Goal: Communication & Community: Ask a question

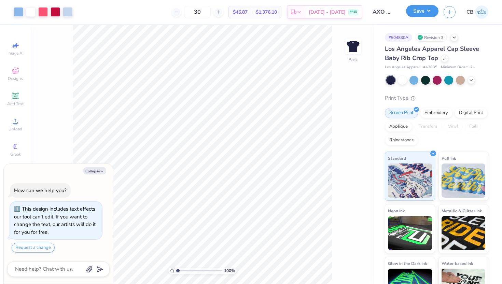
click at [423, 14] on button "Save" at bounding box center [422, 11] width 32 height 12
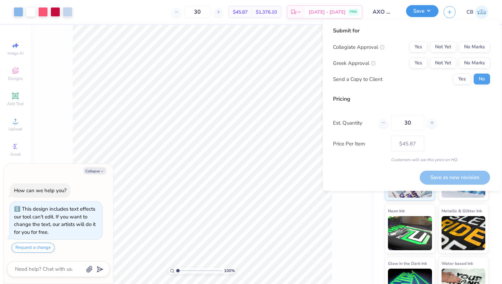
type textarea "x"
click at [419, 46] on button "Yes" at bounding box center [418, 47] width 18 height 11
click at [419, 61] on button "Yes" at bounding box center [418, 63] width 18 height 11
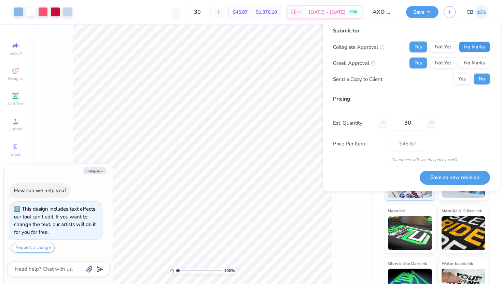
click at [471, 47] on button "No Marks" at bounding box center [474, 47] width 31 height 11
click at [446, 177] on button "Save as new revision" at bounding box center [454, 177] width 70 height 14
type input "$45.87"
type textarea "x"
type input "– –"
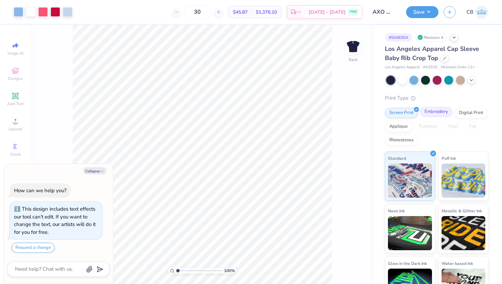
click at [433, 109] on div "Embroidery" at bounding box center [436, 112] width 32 height 10
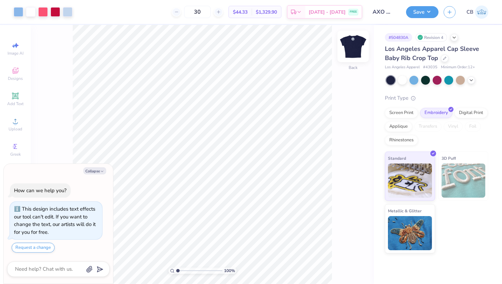
click at [353, 47] on img at bounding box center [352, 46] width 27 height 27
click at [400, 114] on div "Screen Print" at bounding box center [401, 112] width 33 height 10
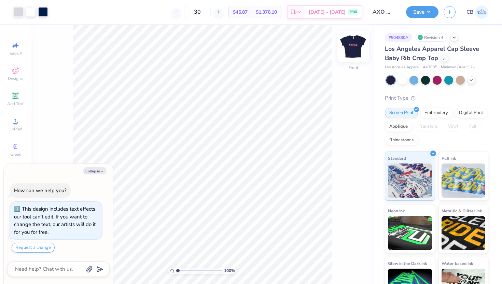
click at [352, 45] on img at bounding box center [352, 46] width 27 height 27
click at [437, 112] on div "Embroidery" at bounding box center [436, 112] width 32 height 10
type textarea "x"
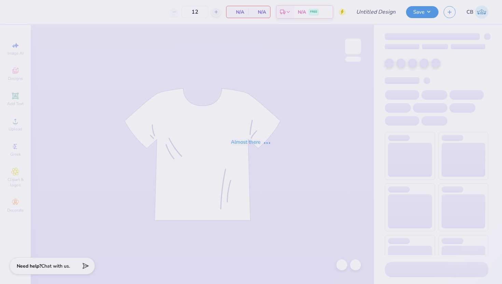
type input "AXO Welcome Week"
type input "30"
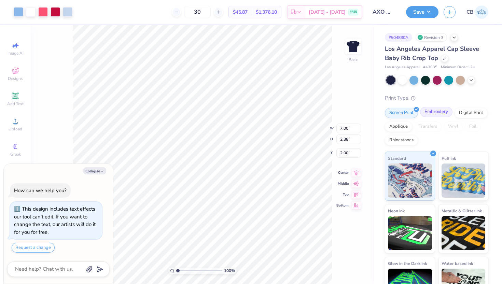
click at [447, 114] on div "Embroidery" at bounding box center [436, 112] width 32 height 10
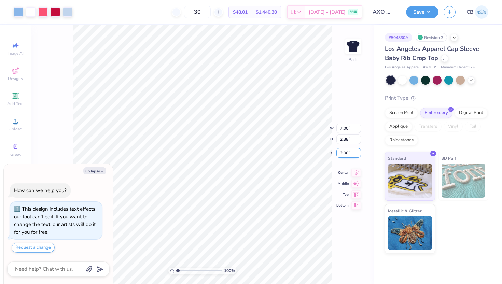
type textarea "x"
click at [37, 268] on textarea at bounding box center [48, 269] width 69 height 9
type textarea "i"
type textarea "x"
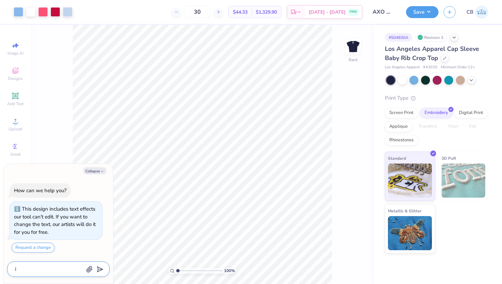
type textarea "i"
type textarea "x"
type textarea "I"
type textarea "x"
type textarea "I n"
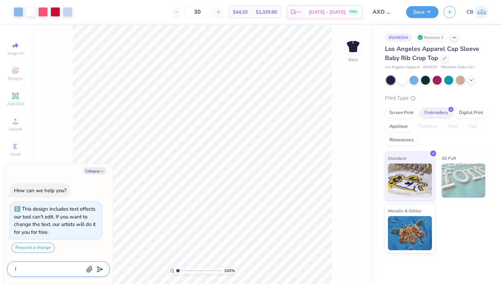
type textarea "x"
type textarea "I ne"
type textarea "x"
type textarea "I nee"
type textarea "x"
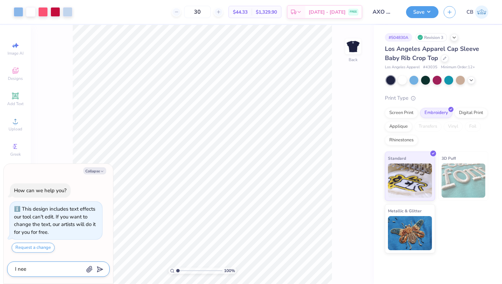
type textarea "I need"
type textarea "x"
type textarea "I need"
type textarea "x"
type textarea "I need e"
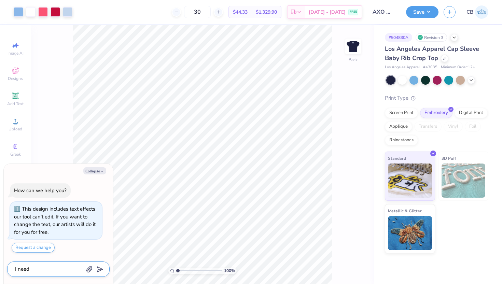
type textarea "x"
type textarea "I need em"
type textarea "x"
type textarea "I need emb"
type textarea "x"
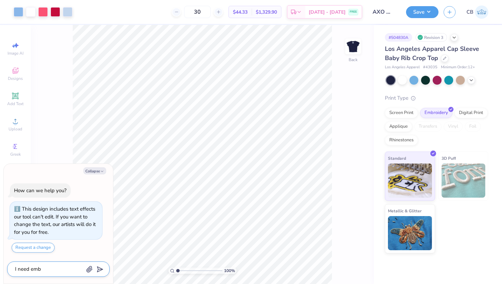
type textarea "I need embr"
type textarea "x"
type textarea "I need embro"
type textarea "x"
type textarea "I need embroi"
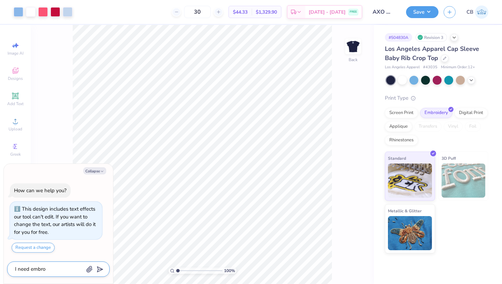
type textarea "x"
type textarea "I need embroid"
type textarea "x"
type textarea "I need embroide"
type textarea "x"
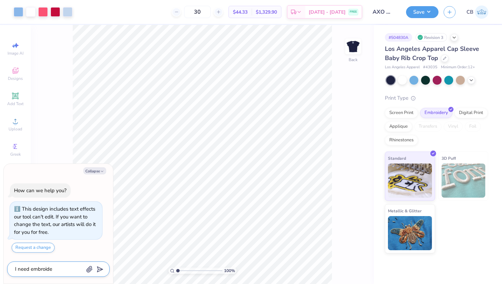
type textarea "I need embroider"
type textarea "x"
type textarea "I need embroidery"
type textarea "x"
type textarea "I need embroidery"
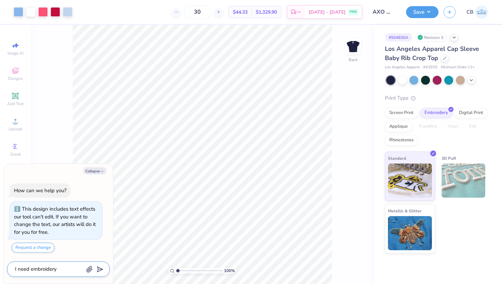
type textarea "x"
type textarea "I need embroidery p"
type textarea "x"
type textarea "I need embroidery pr"
type textarea "x"
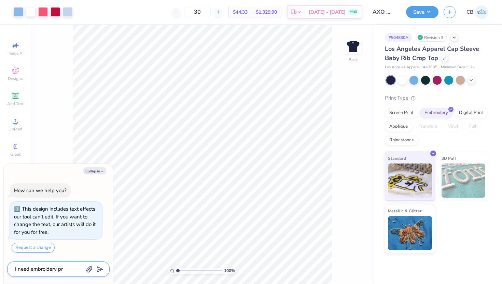
type textarea "I need embroidery pri"
type textarea "x"
type textarea "I need embroidery prin"
type textarea "x"
type textarea "I need embroidery print"
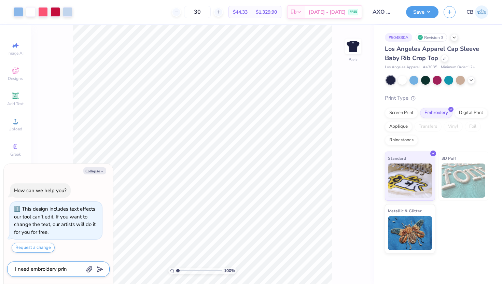
type textarea "x"
type textarea "I need embroidery print"
type textarea "x"
type textarea "I need embroidery print o"
type textarea "x"
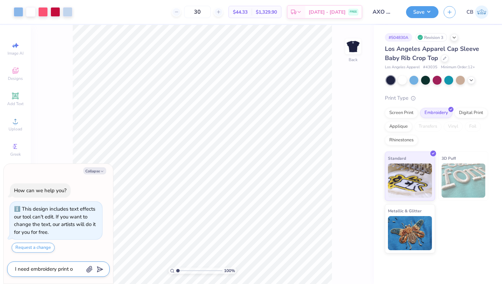
type textarea "I need embroidery print on"
type textarea "x"
type textarea "I need embroidery print on"
type textarea "x"
type textarea "I need embroidery print on t"
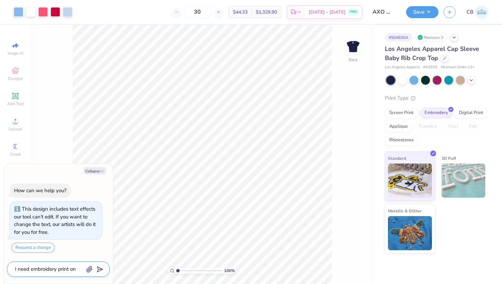
type textarea "x"
type textarea "I need embroidery print on th"
type textarea "x"
type textarea "I need embroidery print on the"
type textarea "x"
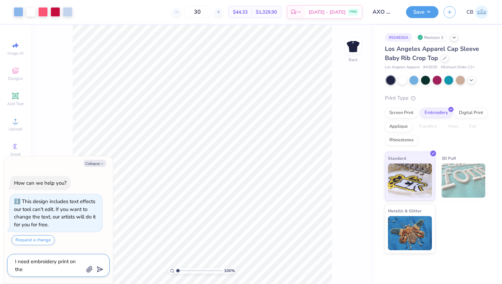
type textarea "I need embroidery print on the"
type textarea "x"
type textarea "I need embroidery print on the f"
type textarea "x"
type textarea "I need embroidery print on the fr"
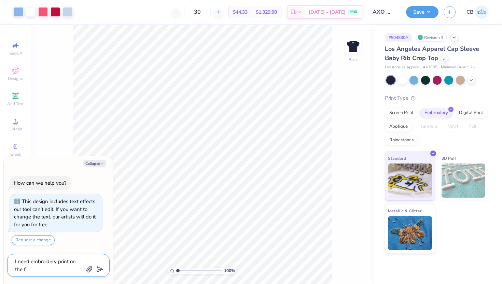
type textarea "x"
type textarea "I need embroidery print on the fro"
type textarea "x"
type textarea "I need embroidery print on the fron"
type textarea "x"
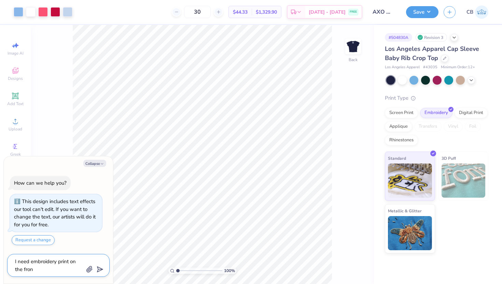
type textarea "I need embroidery print on the front"
type textarea "x"
type textarea "I need embroidery print on the front"
type textarea "x"
type textarea "I need embroidery print on the front b"
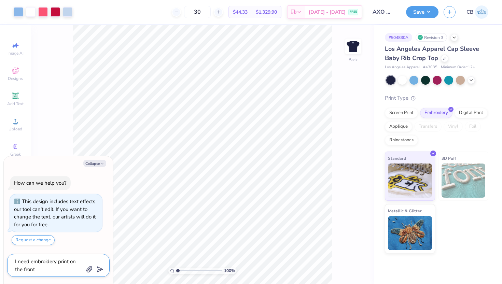
type textarea "x"
type textarea "I need embroidery print on the front bu"
type textarea "x"
type textarea "I need embroidery print on the front but"
type textarea "x"
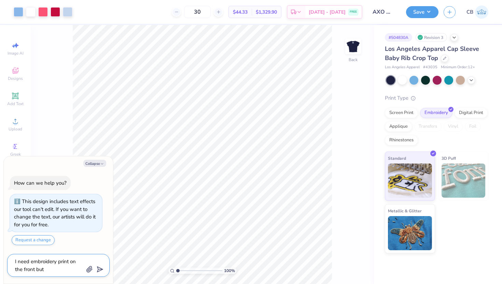
type textarea "I need embroidery print on the front but"
type textarea "x"
type textarea "I need embroidery print on the front but s"
type textarea "x"
type textarea "I need embroidery print on the front but sc"
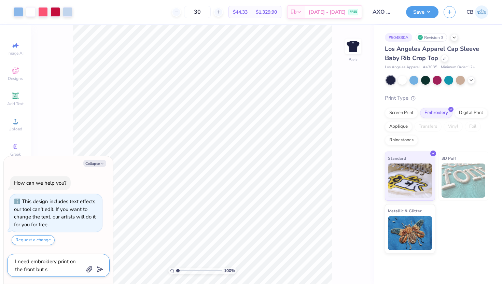
type textarea "x"
type textarea "I need embroidery print on the front but scr"
type textarea "x"
type textarea "I need embroidery print on the front but scre"
type textarea "x"
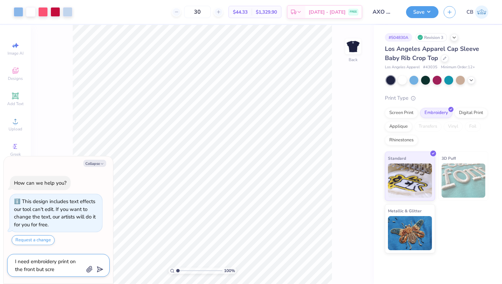
type textarea "I need embroidery print on the front but scree"
type textarea "x"
type textarea "I need embroidery print on the front but screen"
type textarea "x"
type textarea "I need embroidery print on the front but screen"
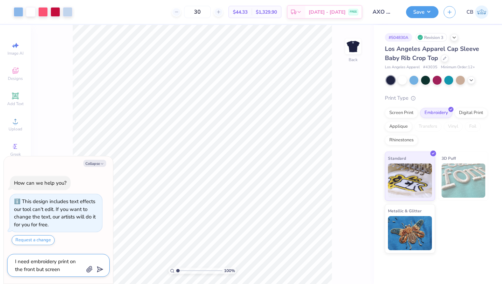
type textarea "x"
type textarea "I need embroidery print on the front but screen p"
type textarea "x"
type textarea "I need embroidery print on the front but screen pr"
type textarea "x"
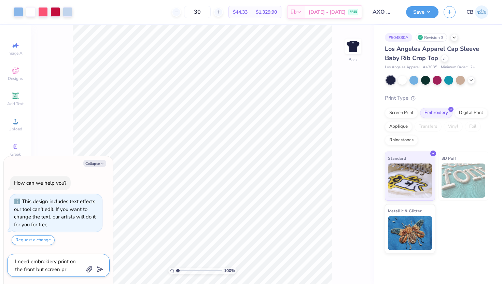
type textarea "I need embroidery print on the front but screen pri"
type textarea "x"
type textarea "I need embroidery print on the front but screen prin"
type textarea "x"
type textarea "I need embroidery print on the front but screen print"
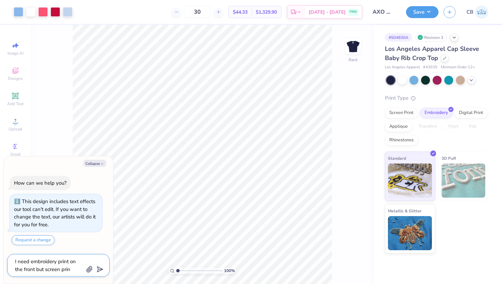
type textarea "x"
type textarea "I need embroidery print on the front but screen print"
type textarea "x"
type textarea "I need embroidery print on the front but screen print o"
type textarea "x"
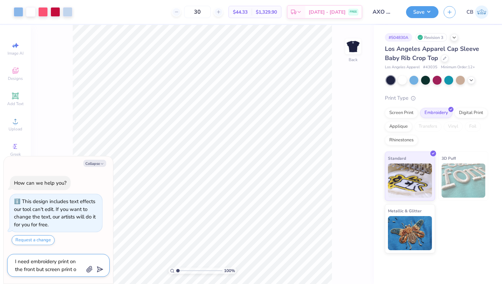
type textarea "I need embroidery print on the front but screen print on"
type textarea "x"
type textarea "I need embroidery print on the front but screen print on"
type textarea "x"
type textarea "I need embroidery print on the front but screen print on t"
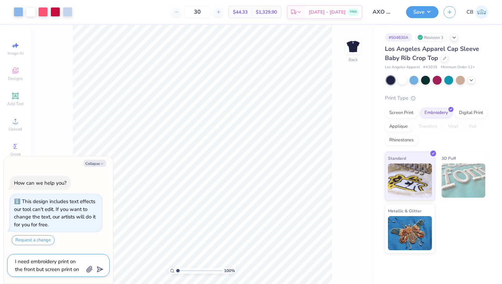
type textarea "x"
type textarea "I need embroidery print on the front but screen print on th"
type textarea "x"
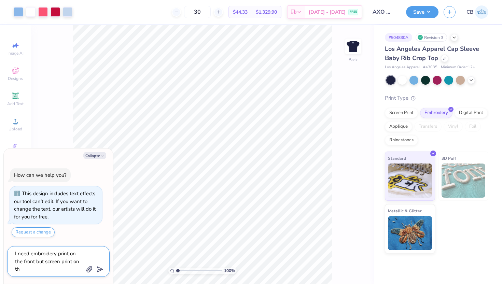
type textarea "I need embroidery print on the front but screen print on the"
type textarea "x"
type textarea "I need embroidery print on the front but screen print on the"
type textarea "x"
type textarea "I need embroidery print on the front but screen print on the b"
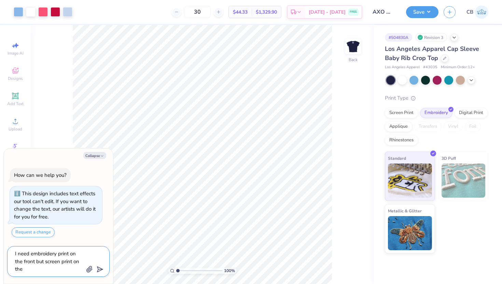
type textarea "x"
type textarea "I need embroidery print on the front but screen print on the ba"
type textarea "x"
type textarea "I need embroidery print on the front but screen print on the bac"
type textarea "x"
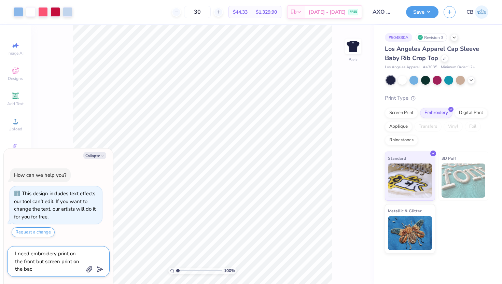
type textarea "I need embroidery print on the front but screen print on the back"
type textarea "x"
type textarea "I need embroidery print on the front but screen print on the back"
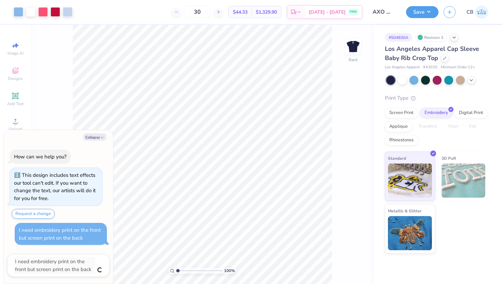
type textarea "x"
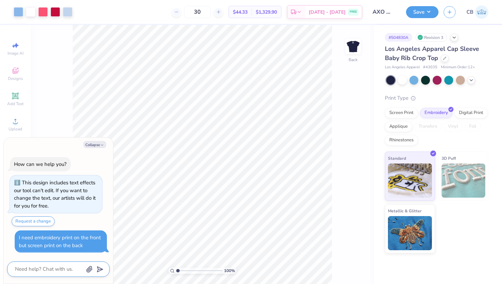
click at [21, 270] on textarea at bounding box center [48, 269] width 69 height 9
click at [40, 220] on button "Request a change" at bounding box center [33, 221] width 43 height 10
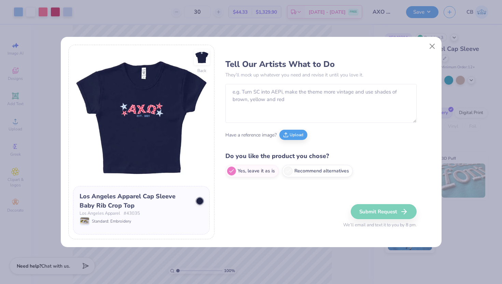
type textarea "x"
click at [430, 45] on button "Close" at bounding box center [431, 46] width 13 height 13
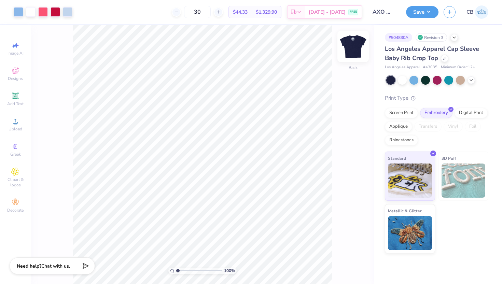
click at [356, 48] on img at bounding box center [352, 46] width 27 height 27
click at [356, 45] on img at bounding box center [352, 46] width 27 height 27
